Goal: Information Seeking & Learning: Find specific fact

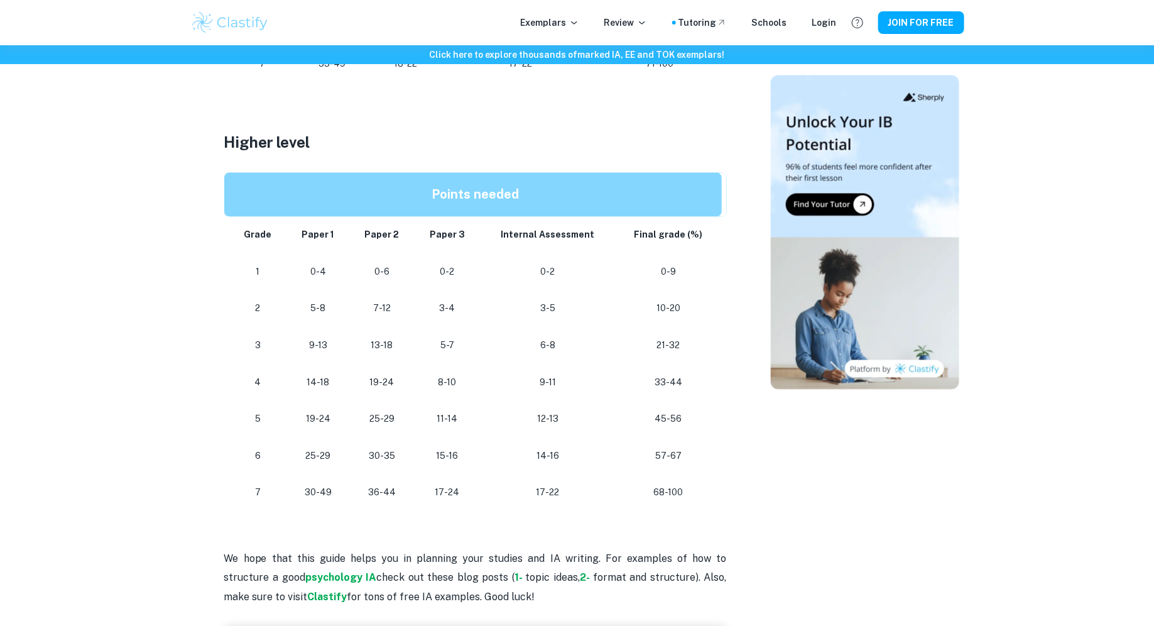
scroll to position [1045, 0]
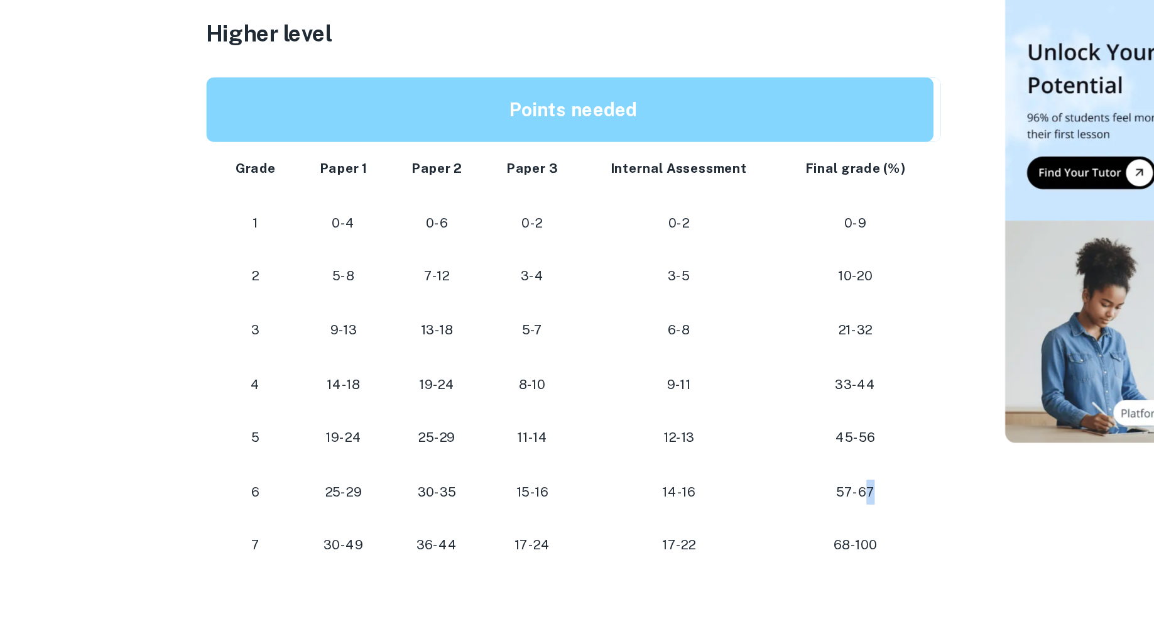
drag, startPoint x: 675, startPoint y: 425, endPoint x: 641, endPoint y: 432, distance: 35.2
click at [641, 432] on td "57-67" at bounding box center [670, 423] width 111 height 37
click at [665, 422] on p "57-67" at bounding box center [668, 423] width 86 height 17
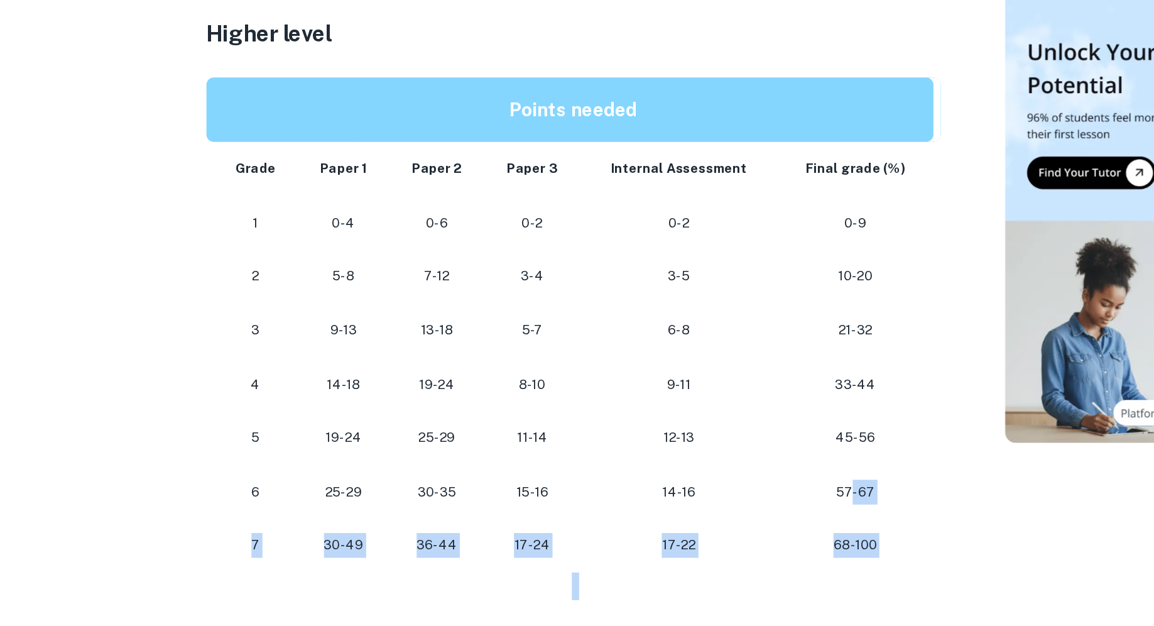
drag, startPoint x: 665, startPoint y: 422, endPoint x: 711, endPoint y: 480, distance: 73.4
click at [711, 480] on div "Are you looking for the IB Psychology grade boundaries to plan how you can get …" at bounding box center [475, 20] width 503 height 1107
click at [711, 480] on p at bounding box center [475, 487] width 503 height 19
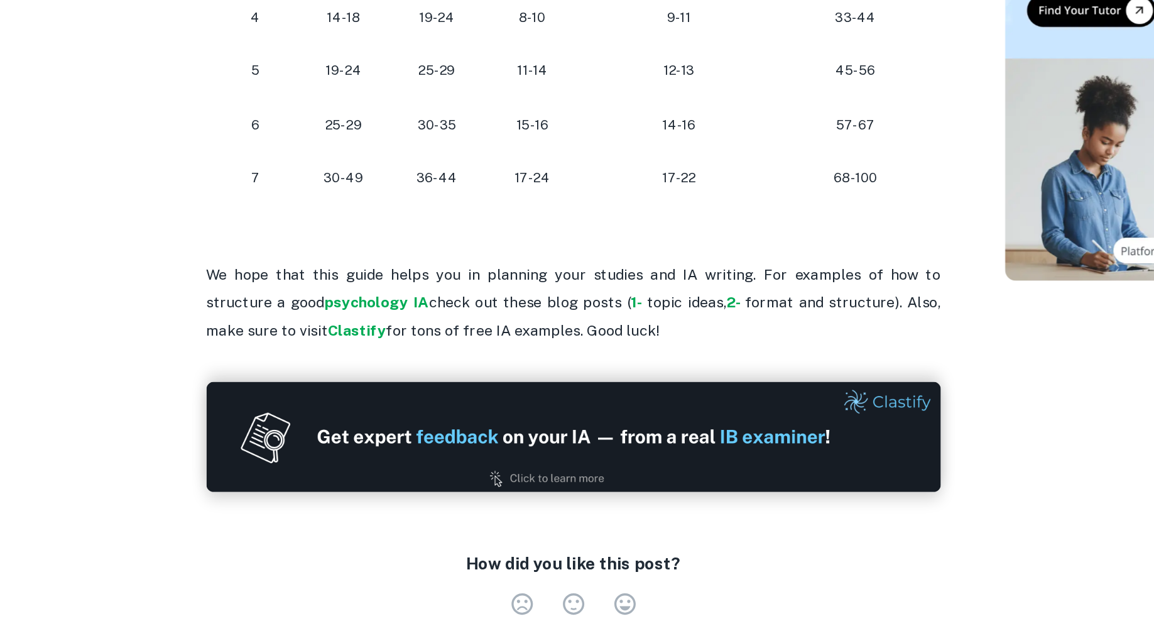
scroll to position [1553, 0]
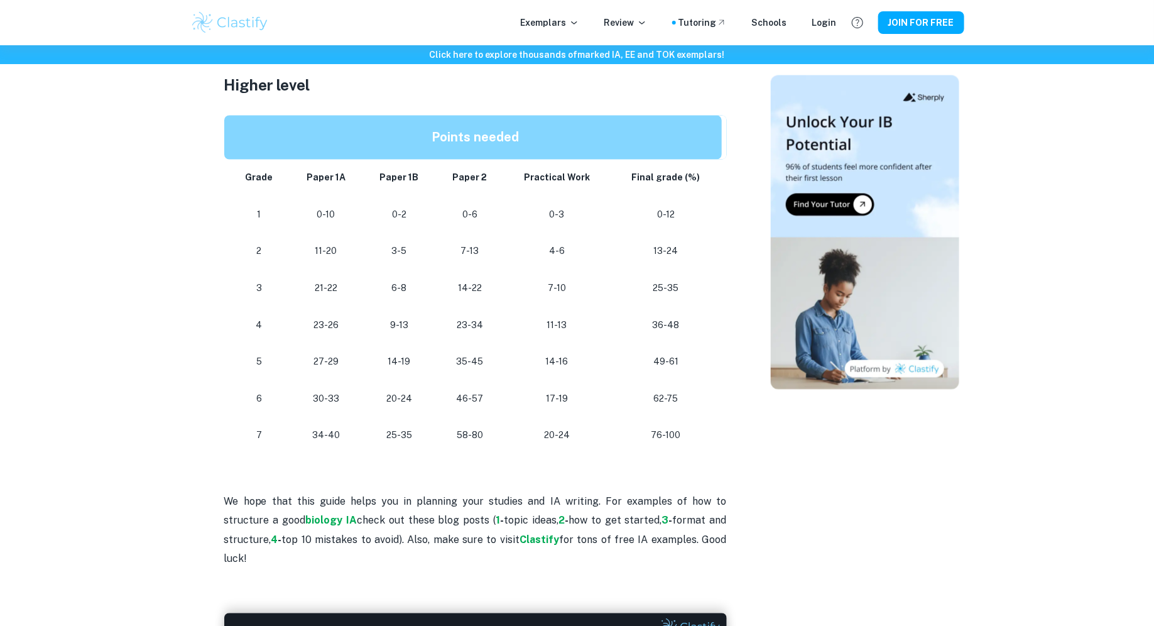
scroll to position [1081, 0]
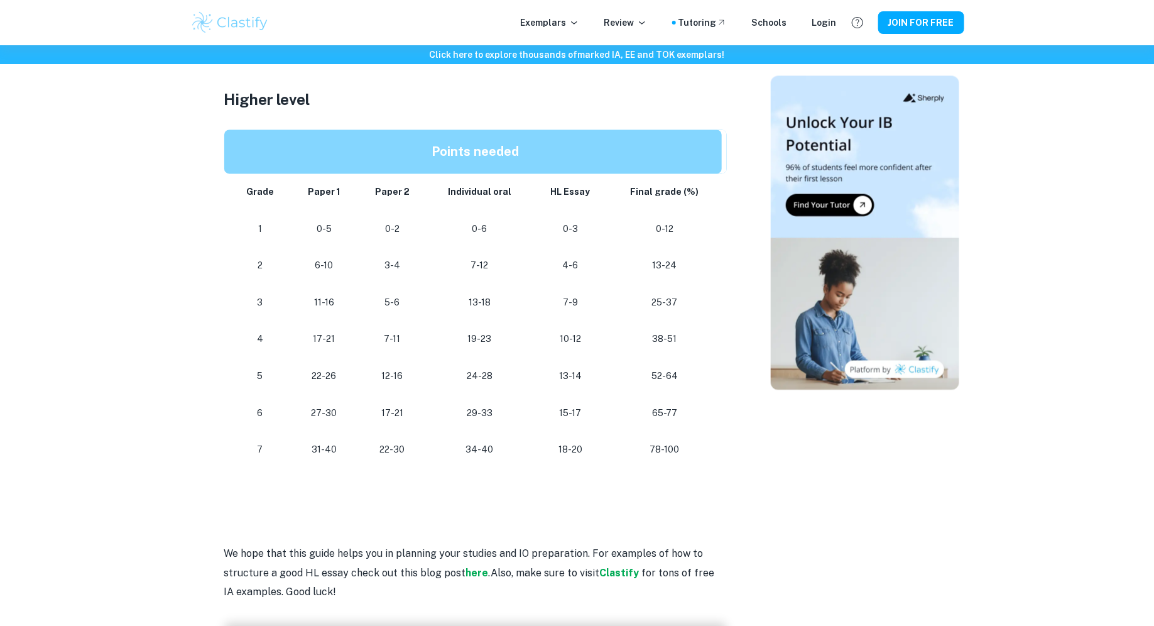
scroll to position [1157, 0]
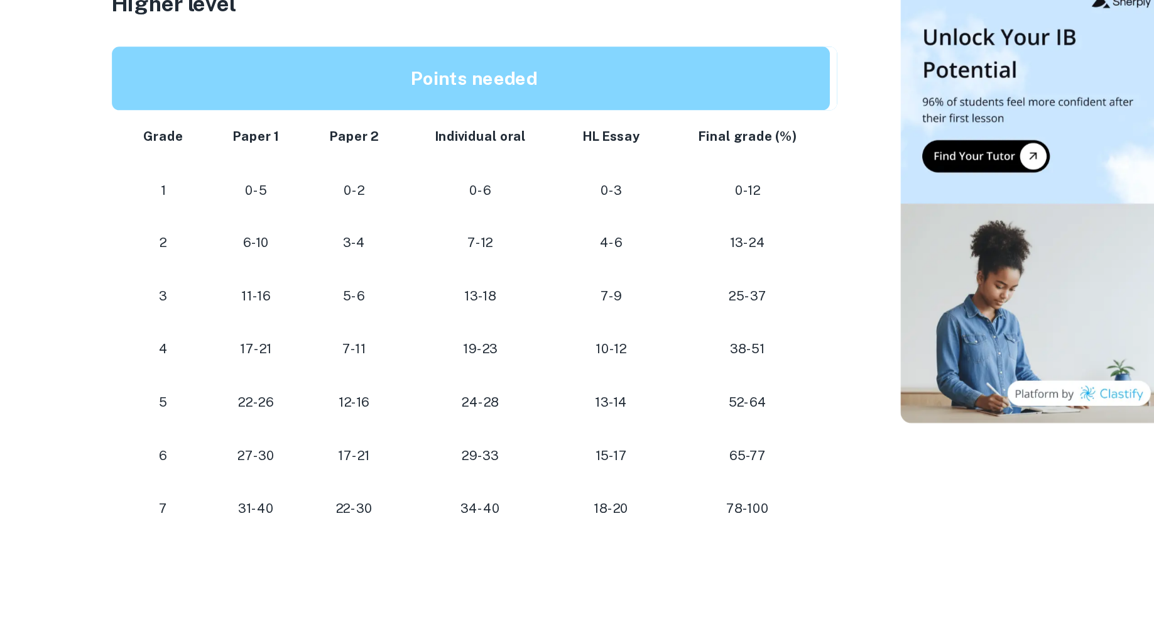
click at [383, 443] on p "22-30" at bounding box center [392, 448] width 49 height 17
click at [383, 413] on p "17-21" at bounding box center [392, 412] width 49 height 17
drag, startPoint x: 383, startPoint y: 413, endPoint x: 413, endPoint y: 413, distance: 30.8
click at [413, 413] on p "17-21" at bounding box center [392, 412] width 49 height 17
click at [388, 406] on p "17-21" at bounding box center [392, 412] width 49 height 17
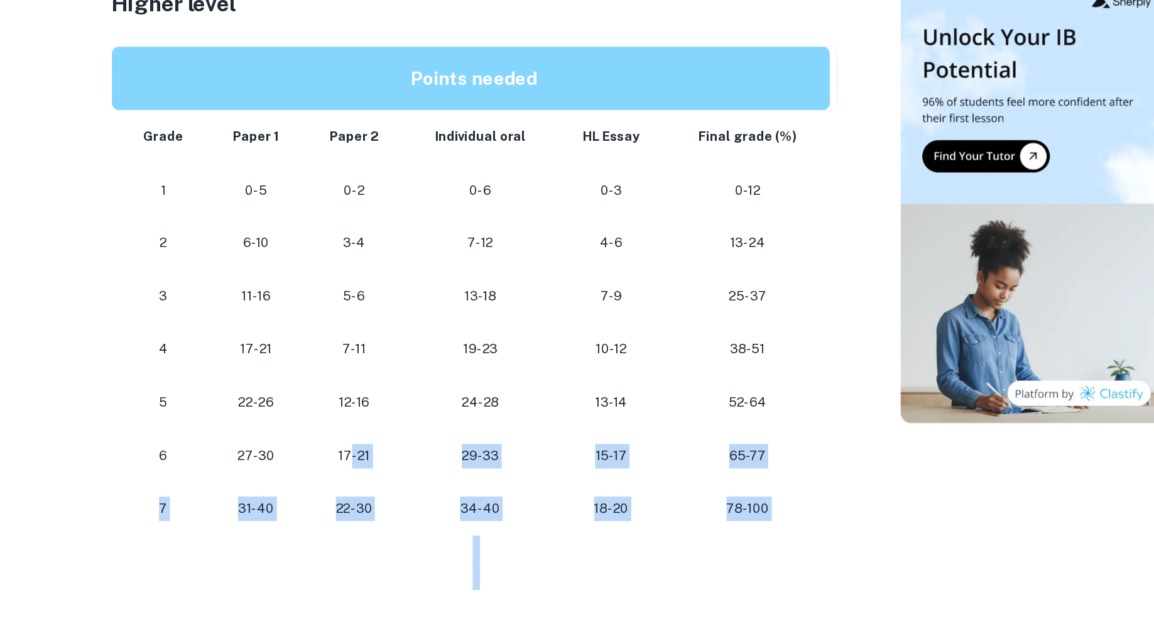
drag, startPoint x: 388, startPoint y: 406, endPoint x: 508, endPoint y: 494, distance: 148.3
click at [508, 494] on p at bounding box center [475, 495] width 503 height 19
